Goal: Task Accomplishment & Management: Use online tool/utility

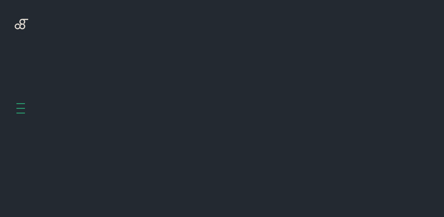
scroll to position [234, 0]
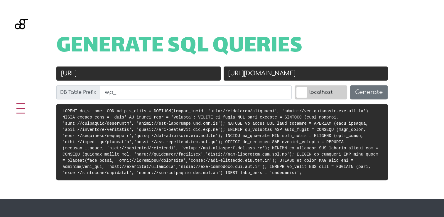
click at [171, 73] on input "[URL]" at bounding box center [138, 73] width 164 height 14
click at [334, 74] on input "[URL][DOMAIN_NAME]" at bounding box center [306, 73] width 164 height 14
paste input "[URL]"
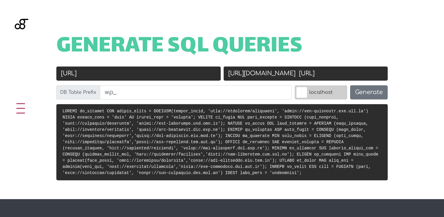
scroll to position [0, 0]
drag, startPoint x: 296, startPoint y: 72, endPoint x: 204, endPoint y: 74, distance: 92.5
click at [204, 74] on div "Old URL http://localhost/rheinmann New URL https://stg-rheinmann.ids.com.lb htt…" at bounding box center [222, 85] width 334 height 38
type input "[URL]"
click at [156, 74] on input "[URL]" at bounding box center [138, 73] width 164 height 14
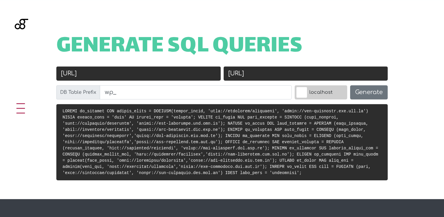
drag, startPoint x: 156, startPoint y: 74, endPoint x: 58, endPoint y: 74, distance: 98.6
click at [58, 74] on input "[URL]" at bounding box center [138, 73] width 164 height 14
paste input "s://stg-rheinmann.ids.com.lb"
type input "[URL][DOMAIN_NAME]"
drag, startPoint x: 231, startPoint y: 73, endPoint x: 218, endPoint y: 73, distance: 13.5
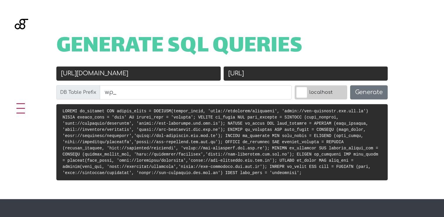
click at [218, 73] on div "Old URL https://stg-rheinmann.ids.com.lb New URL http://localhost/rheinmann DB …" at bounding box center [222, 85] width 334 height 38
type input "[URL]"
click at [307, 89] on label "localhost" at bounding box center [321, 92] width 53 height 14
click at [289, 87] on input "localhost" at bounding box center [289, 87] width 0 height 0
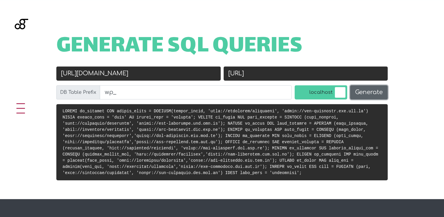
click at [369, 92] on button "Generate" at bounding box center [369, 92] width 38 height 14
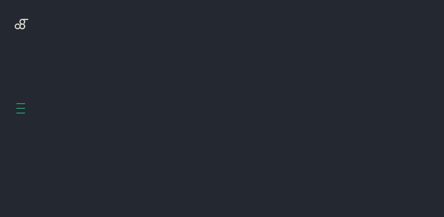
scroll to position [234, 0]
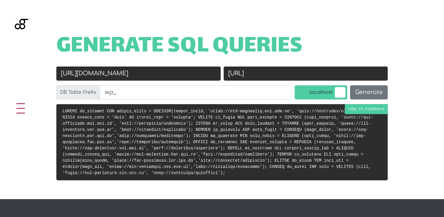
click at [370, 110] on pre at bounding box center [221, 142] width 331 height 76
